Goal: Information Seeking & Learning: Learn about a topic

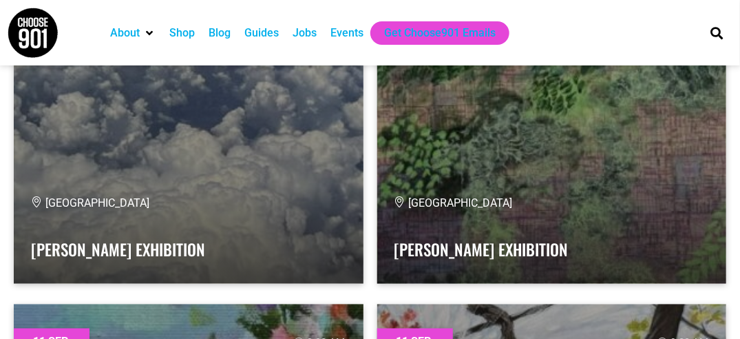
scroll to position [672, 0]
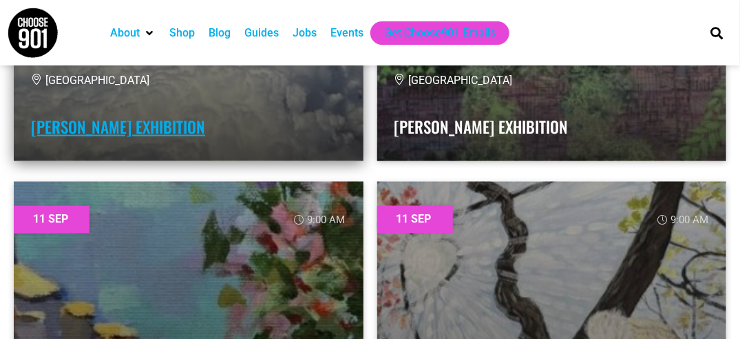
click at [100, 128] on link "[PERSON_NAME] Exhibition" at bounding box center [118, 126] width 174 height 23
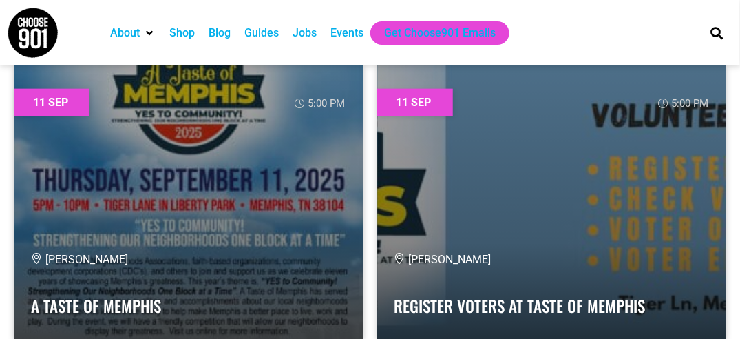
scroll to position [2296, 0]
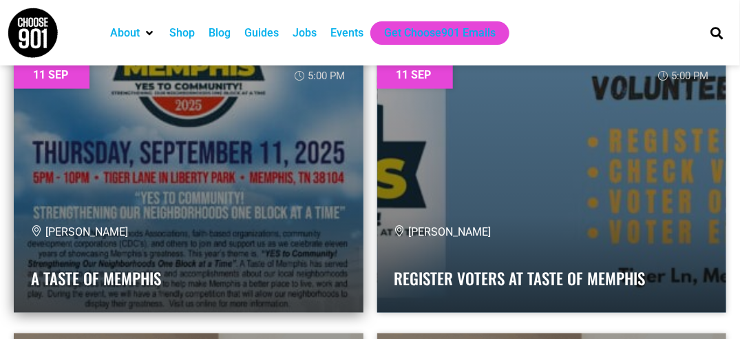
click at [182, 195] on link at bounding box center [189, 174] width 350 height 275
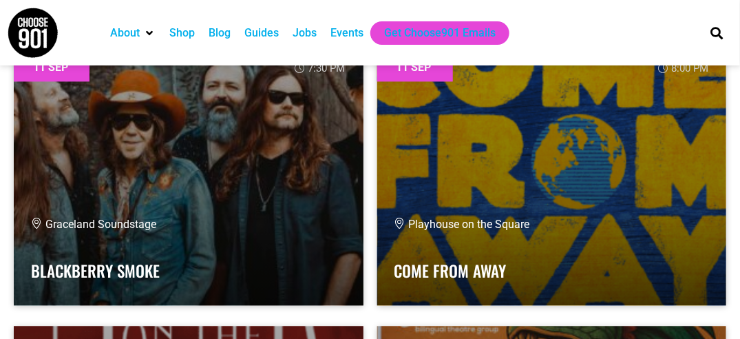
scroll to position [4363, 0]
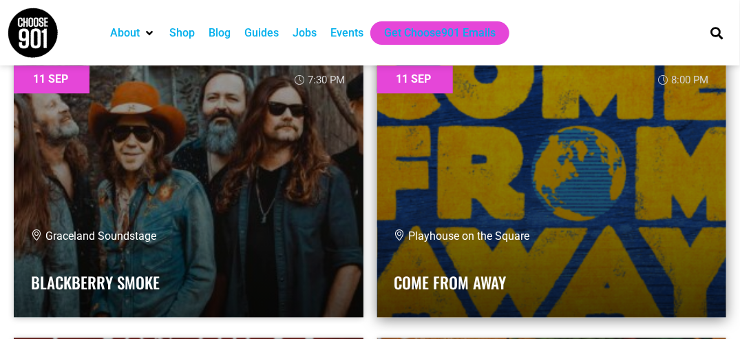
click at [503, 232] on span "Playhouse on the Square" at bounding box center [462, 235] width 136 height 13
